Goal: Browse casually: Explore the website without a specific task or goal

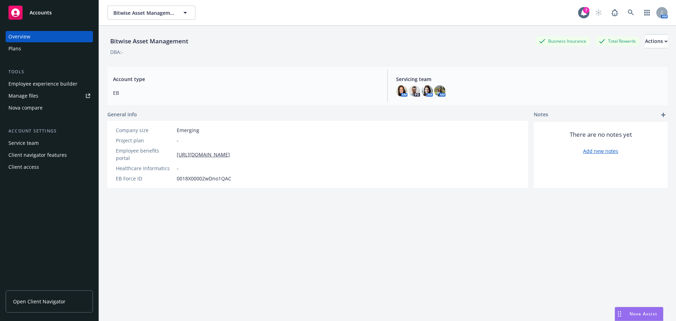
click at [347, 7] on div "Bitwise Asset Management Bitwise Asset Management" at bounding box center [342, 13] width 471 height 14
click at [607, 91] on div "AM PD AM AM" at bounding box center [529, 90] width 266 height 11
